Goal: Transaction & Acquisition: Purchase product/service

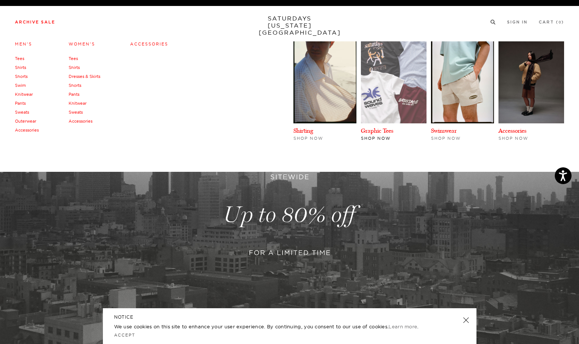
click at [379, 105] on img at bounding box center [394, 82] width 66 height 82
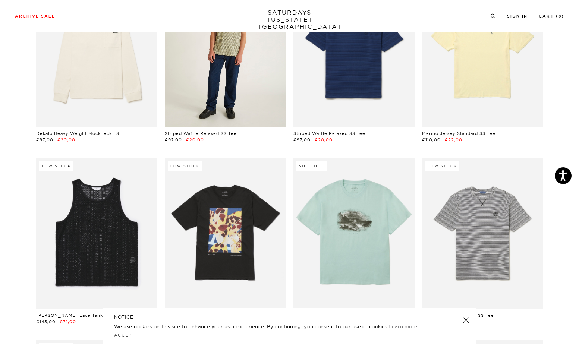
scroll to position [630, 0]
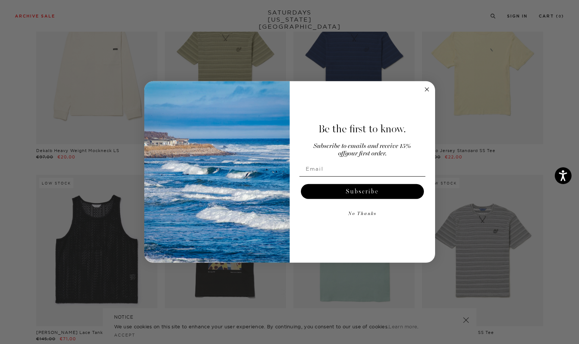
click at [425, 91] on icon "Close dialog" at bounding box center [427, 90] width 4 height 4
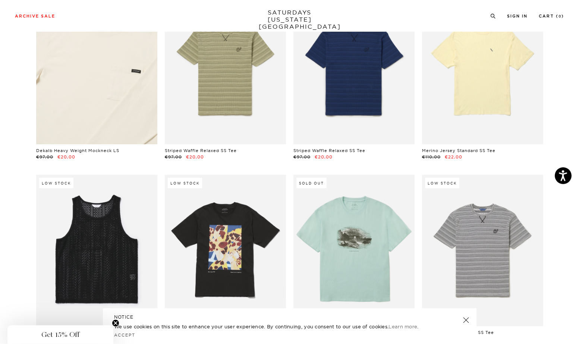
scroll to position [0, 0]
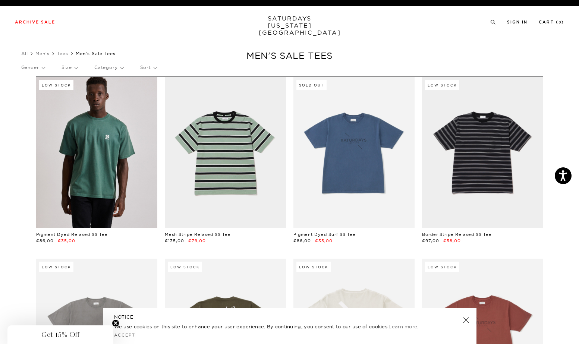
click at [44, 68] on p "Gender" at bounding box center [32, 67] width 23 height 17
click at [77, 69] on p "Size" at bounding box center [70, 67] width 16 height 17
